Goal: Task Accomplishment & Management: Use online tool/utility

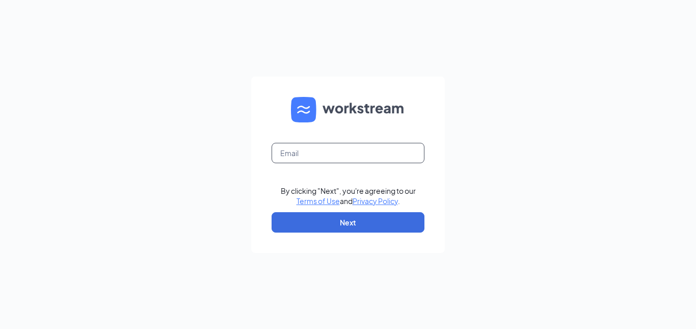
click at [307, 154] on input "text" at bounding box center [348, 153] width 153 height 20
type input "[PERSON_NAME][EMAIL_ADDRESS][PERSON_NAME][DOMAIN_NAME]"
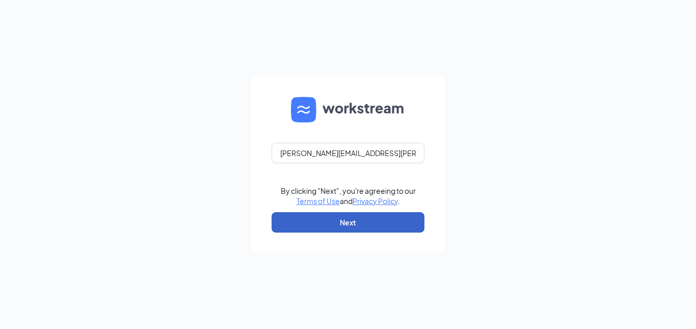
click at [339, 227] on button "Next" at bounding box center [348, 222] width 153 height 20
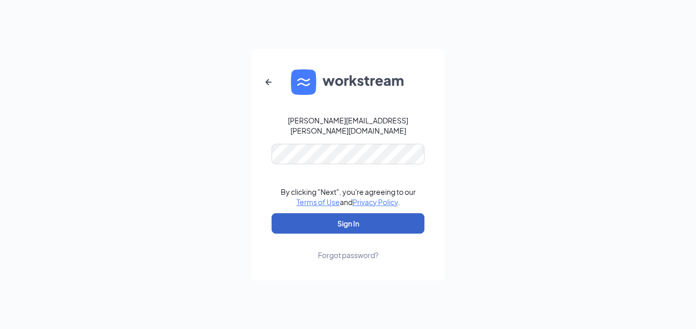
click at [348, 213] on button "Sign In" at bounding box center [348, 223] width 153 height 20
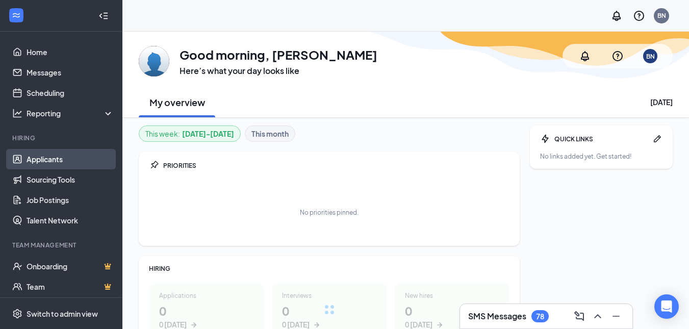
click at [49, 160] on link "Applicants" at bounding box center [70, 159] width 87 height 20
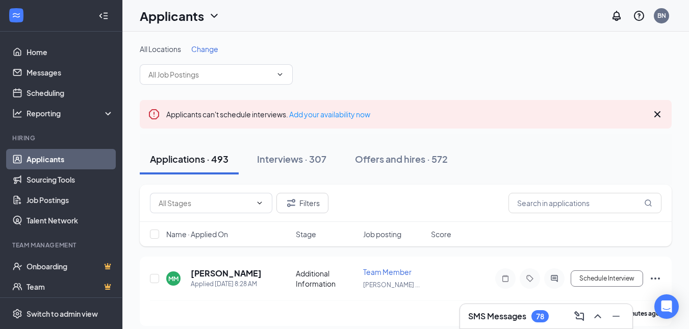
click at [204, 53] on span "Change" at bounding box center [204, 48] width 27 height 9
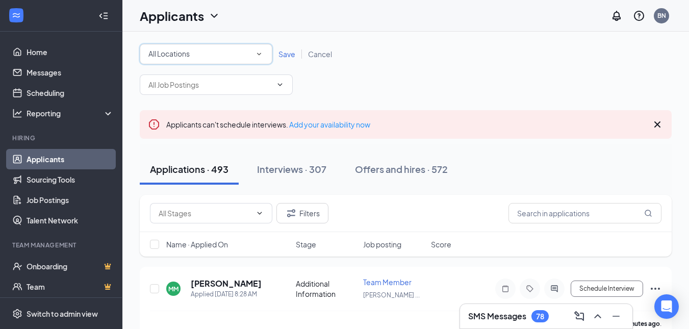
click at [204, 53] on div "All Locations" at bounding box center [205, 54] width 115 height 12
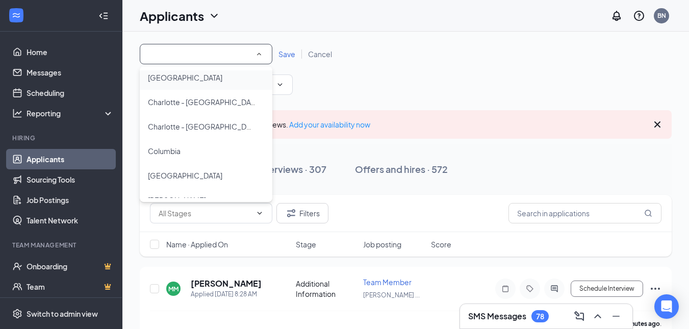
scroll to position [55, 0]
click at [167, 171] on span "[GEOGRAPHIC_DATA]" at bounding box center [185, 174] width 74 height 9
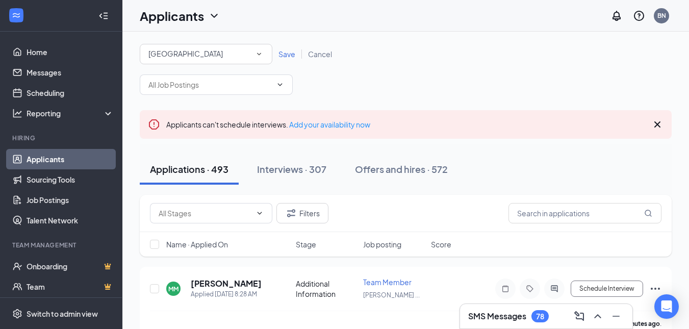
click at [288, 55] on span "Save" at bounding box center [286, 53] width 17 height 9
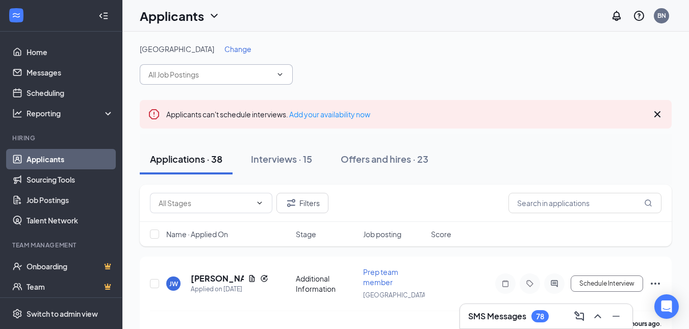
click at [275, 72] on span at bounding box center [279, 74] width 10 height 8
click at [246, 73] on input "text" at bounding box center [209, 74] width 123 height 11
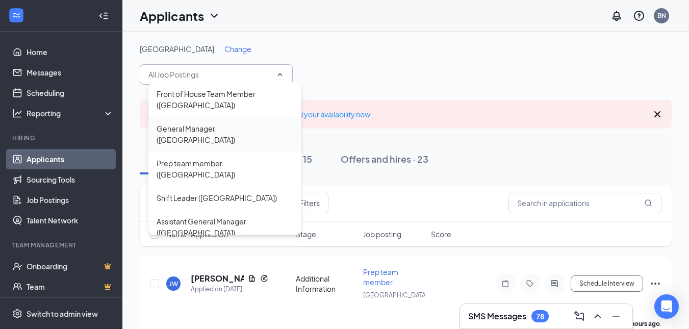
click at [238, 125] on div "General Manager ([GEOGRAPHIC_DATA])" at bounding box center [224, 134] width 137 height 22
type input "General Manager ([GEOGRAPHIC_DATA])"
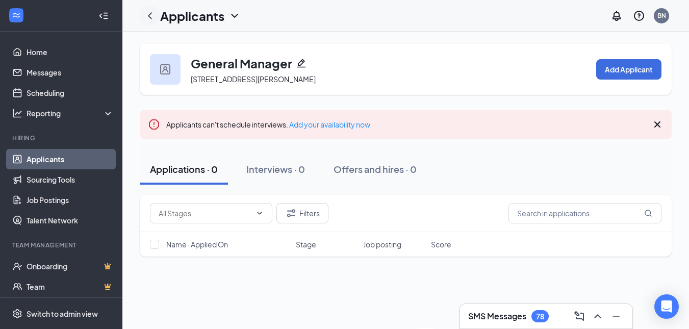
click at [150, 16] on icon "ChevronLeft" at bounding box center [150, 16] width 12 height 12
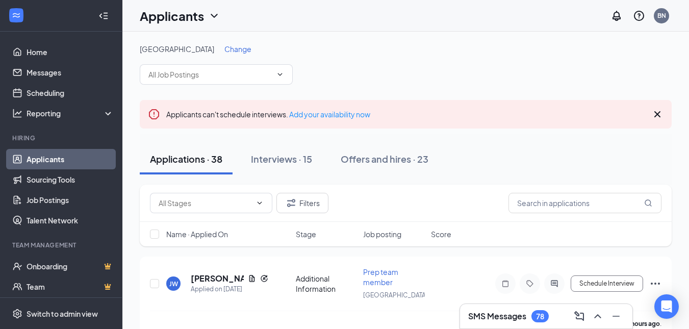
click at [224, 48] on span "Change" at bounding box center [237, 48] width 27 height 9
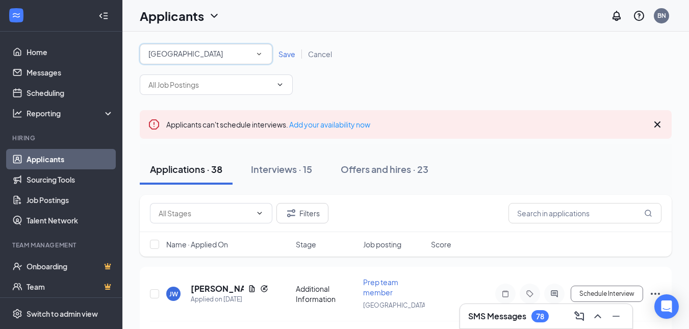
click at [263, 57] on icon "SmallChevronDown" at bounding box center [258, 53] width 9 height 9
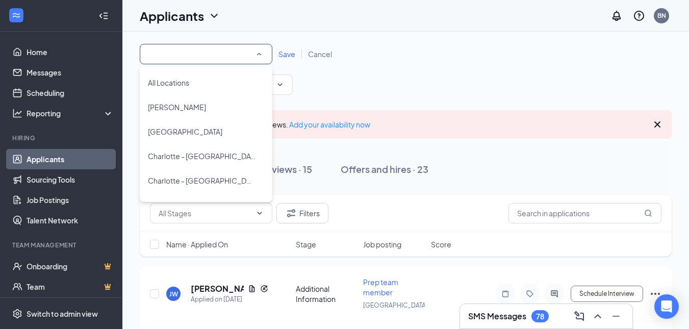
scroll to position [44, 0]
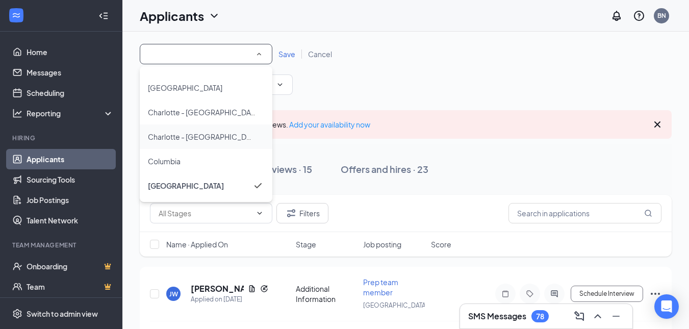
click at [225, 134] on span "Charlotte - [GEOGRAPHIC_DATA]" at bounding box center [204, 136] width 112 height 9
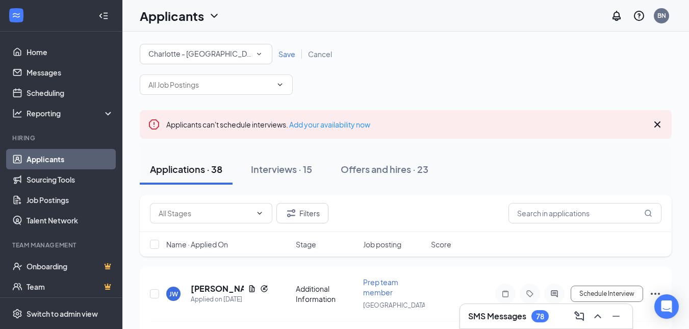
click at [284, 55] on span "Save" at bounding box center [286, 53] width 17 height 9
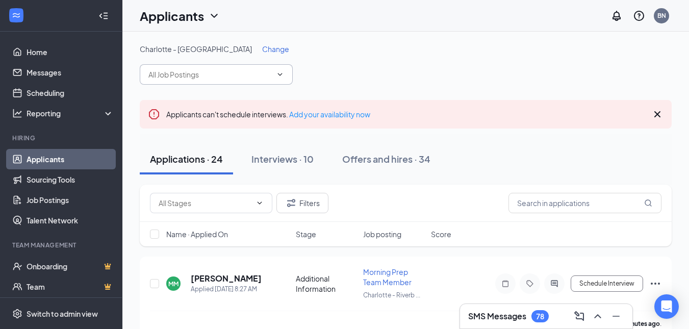
click at [280, 72] on icon "ChevronDown" at bounding box center [280, 74] width 8 height 8
click at [228, 75] on input "text" at bounding box center [209, 74] width 123 height 11
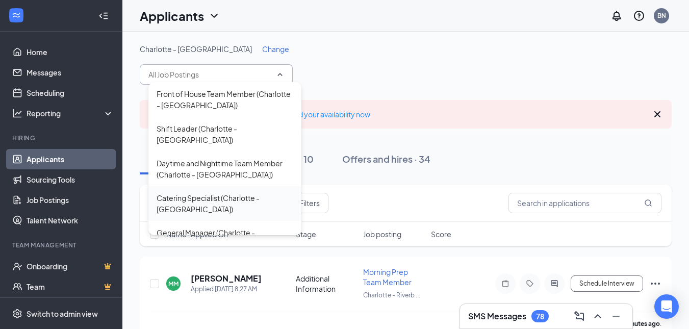
scroll to position [45, 0]
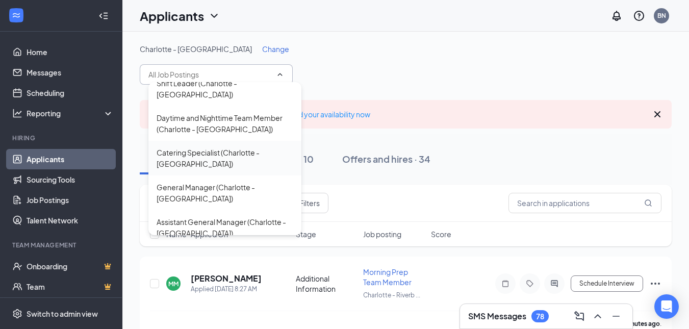
click at [214, 193] on div "General Manager (Charlotte - [GEOGRAPHIC_DATA])" at bounding box center [224, 192] width 137 height 22
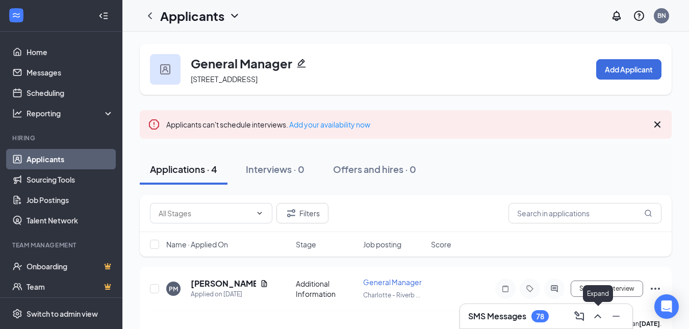
click at [599, 318] on icon "ChevronUp" at bounding box center [597, 316] width 12 height 12
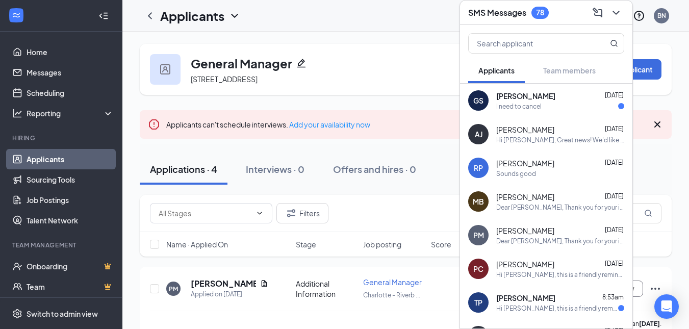
click at [521, 112] on div "GS [PERSON_NAME] [DATE] I need to cancel" at bounding box center [546, 101] width 172 height 34
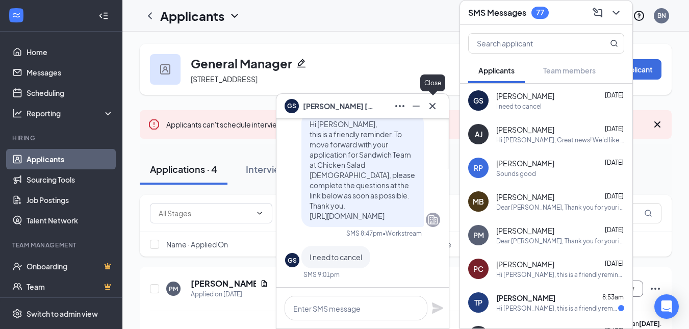
click at [434, 105] on icon "Cross" at bounding box center [432, 106] width 12 height 12
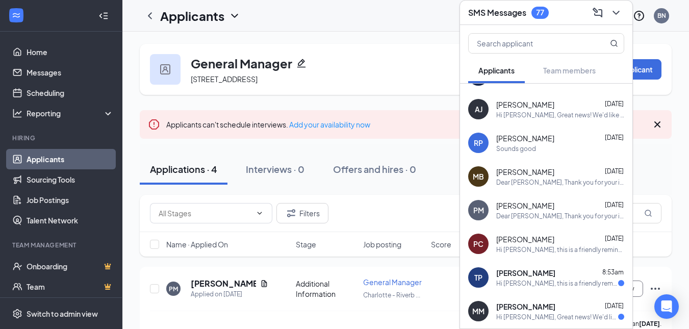
scroll to position [25, 0]
click at [503, 139] on span "[PERSON_NAME]" at bounding box center [525, 138] width 58 height 10
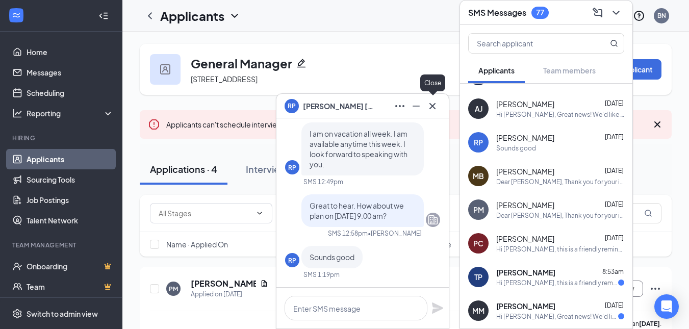
click at [439, 110] on button at bounding box center [432, 106] width 16 height 16
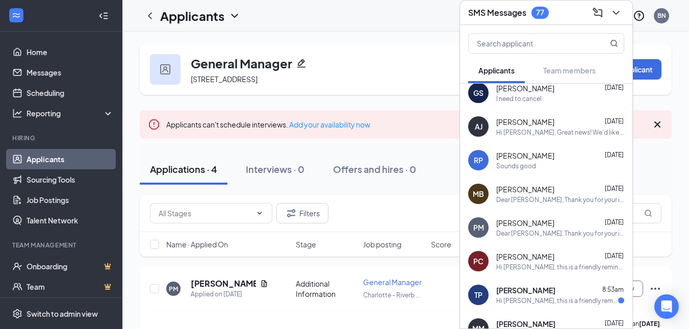
scroll to position [0, 0]
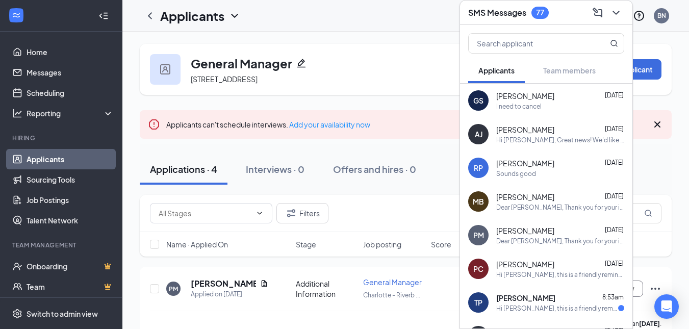
click at [412, 73] on div "General Manager [STREET_ADDRESS] Add Applicant" at bounding box center [406, 69] width 532 height 51
click at [617, 13] on icon "ChevronDown" at bounding box center [615, 13] width 7 height 4
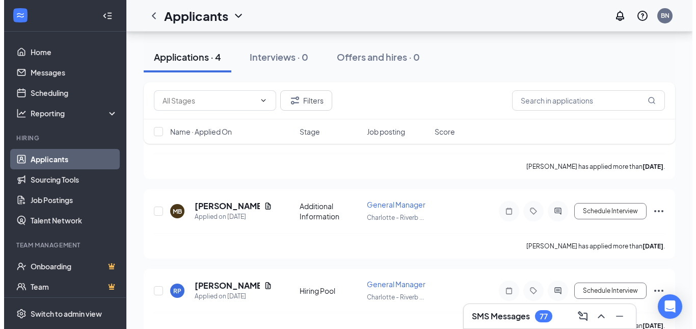
scroll to position [267, 0]
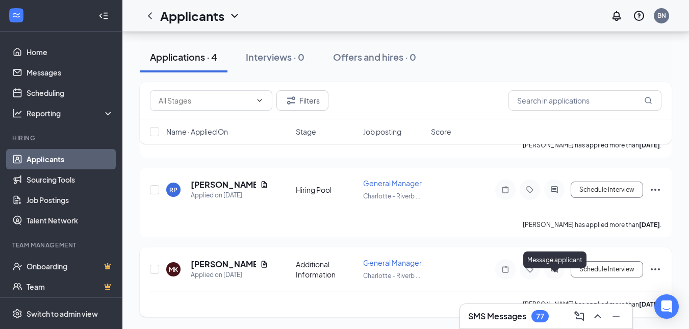
click at [552, 268] on icon "ActiveChat" at bounding box center [554, 269] width 12 height 8
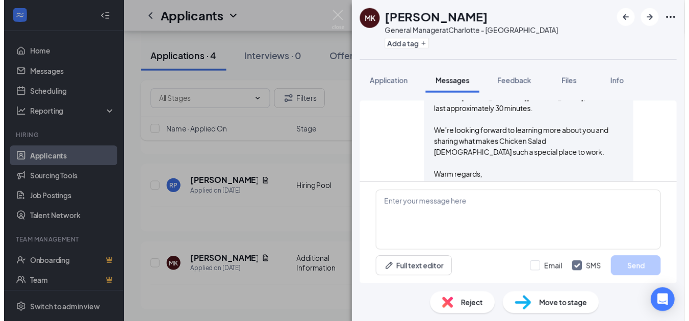
scroll to position [598, 0]
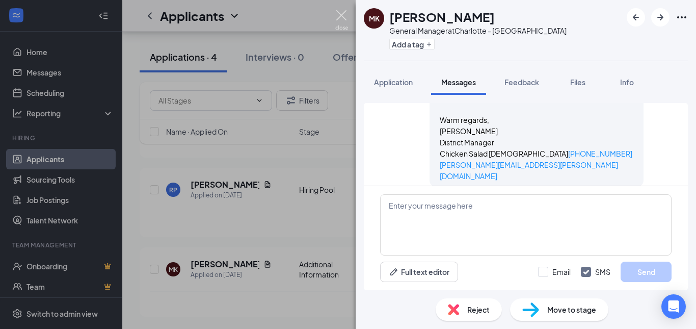
click at [343, 18] on img at bounding box center [341, 20] width 13 height 20
